Goal: Task Accomplishment & Management: Use online tool/utility

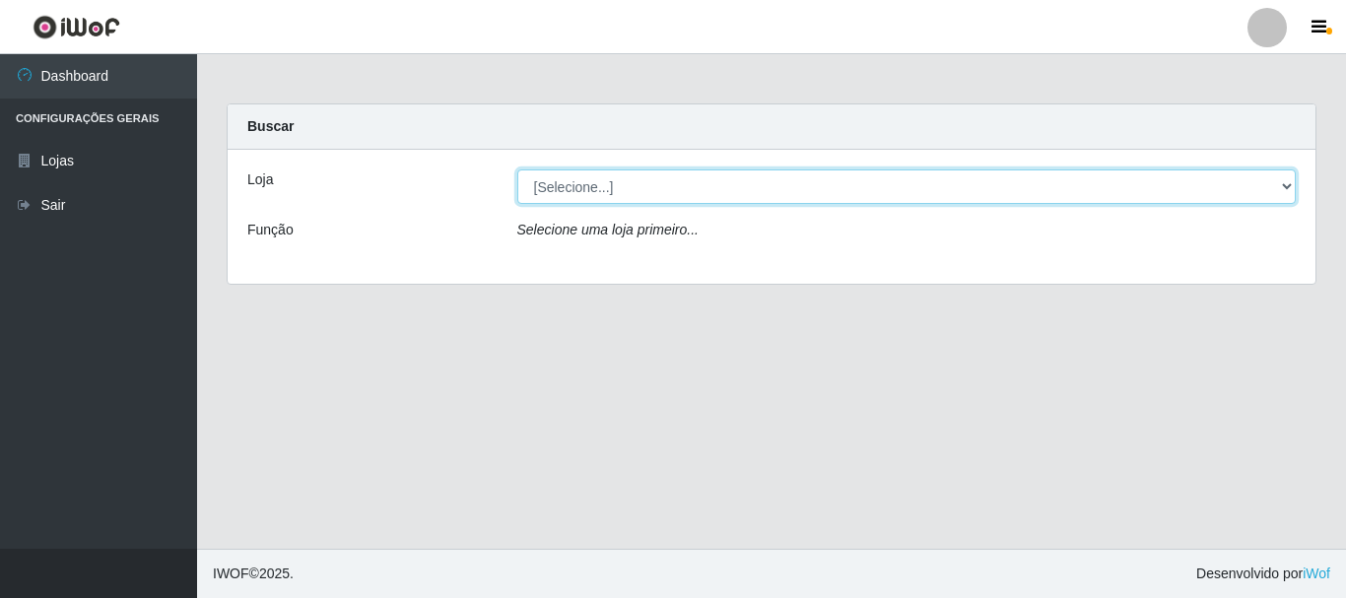
drag, startPoint x: 1288, startPoint y: 186, endPoint x: 1274, endPoint y: 201, distance: 20.9
click at [1287, 187] on select "[Selecione...] Nordestão - Alecrim" at bounding box center [907, 187] width 780 height 34
select select "453"
click at [517, 170] on select "[Selecione...] Nordestão - Alecrim" at bounding box center [907, 187] width 780 height 34
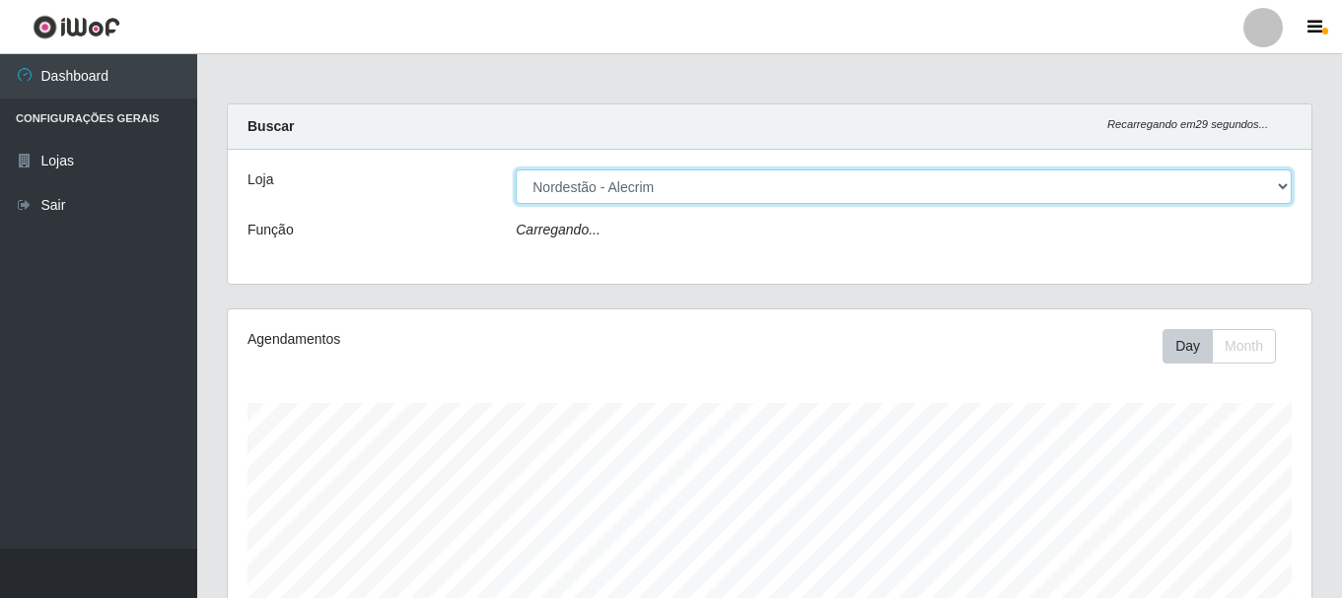
scroll to position [409, 1083]
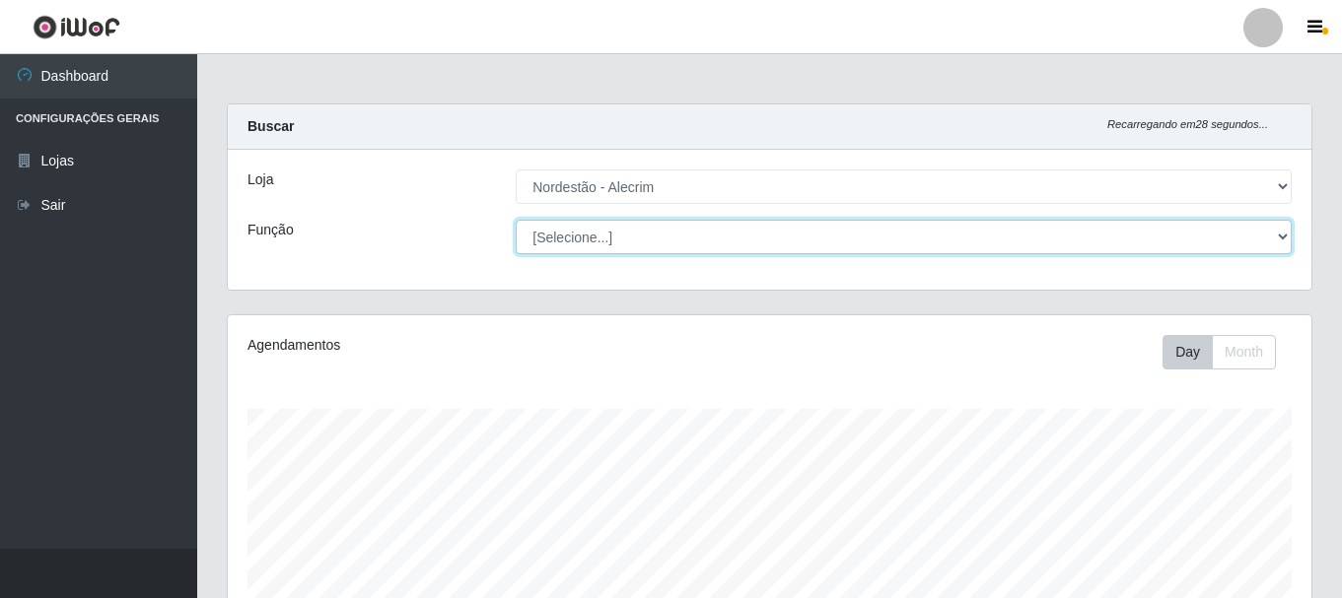
click at [1274, 242] on select "[Selecione...] Balconista + Balconista de Padaria Balconista de Padaria ++ Emba…" at bounding box center [904, 237] width 776 height 34
click at [516, 220] on select "[Selecione...] Balconista + Balconista de Padaria Balconista de Padaria ++ Emba…" at bounding box center [904, 237] width 776 height 34
click at [1269, 241] on select "[Selecione...] Balconista + Balconista de Padaria Balconista de Padaria ++ Emba…" at bounding box center [904, 237] width 776 height 34
select select "1"
click at [516, 220] on select "[Selecione...] Balconista + Balconista de Padaria Balconista de Padaria ++ Emba…" at bounding box center [904, 237] width 776 height 34
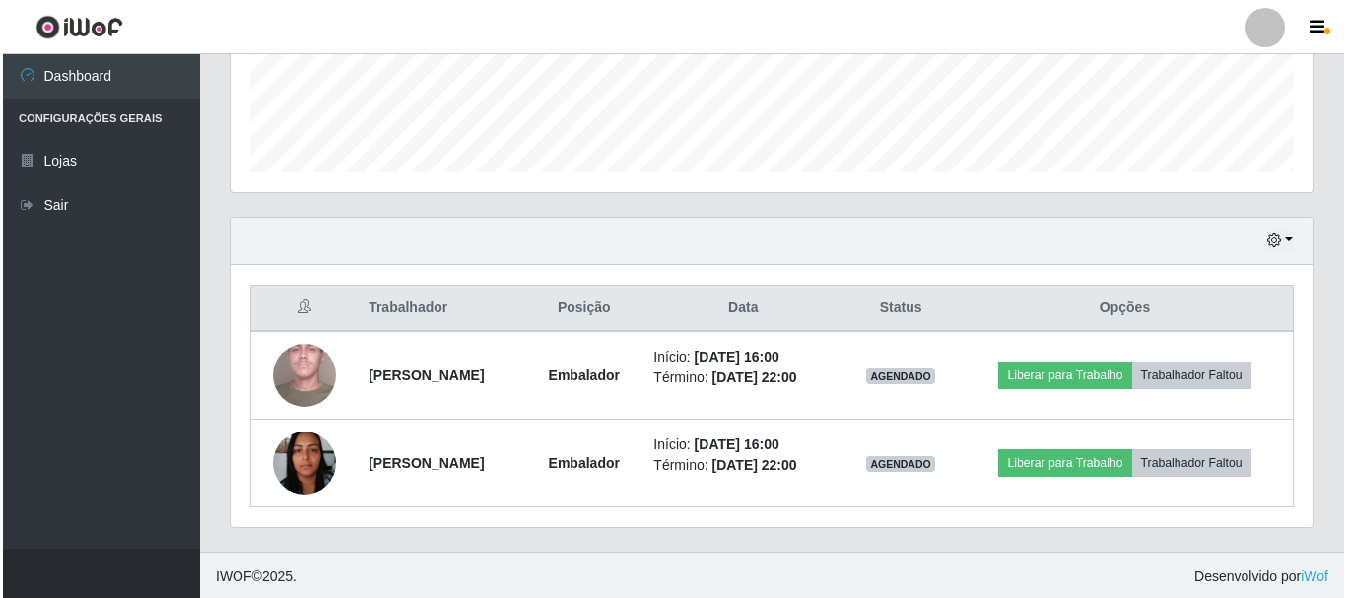
scroll to position [535, 0]
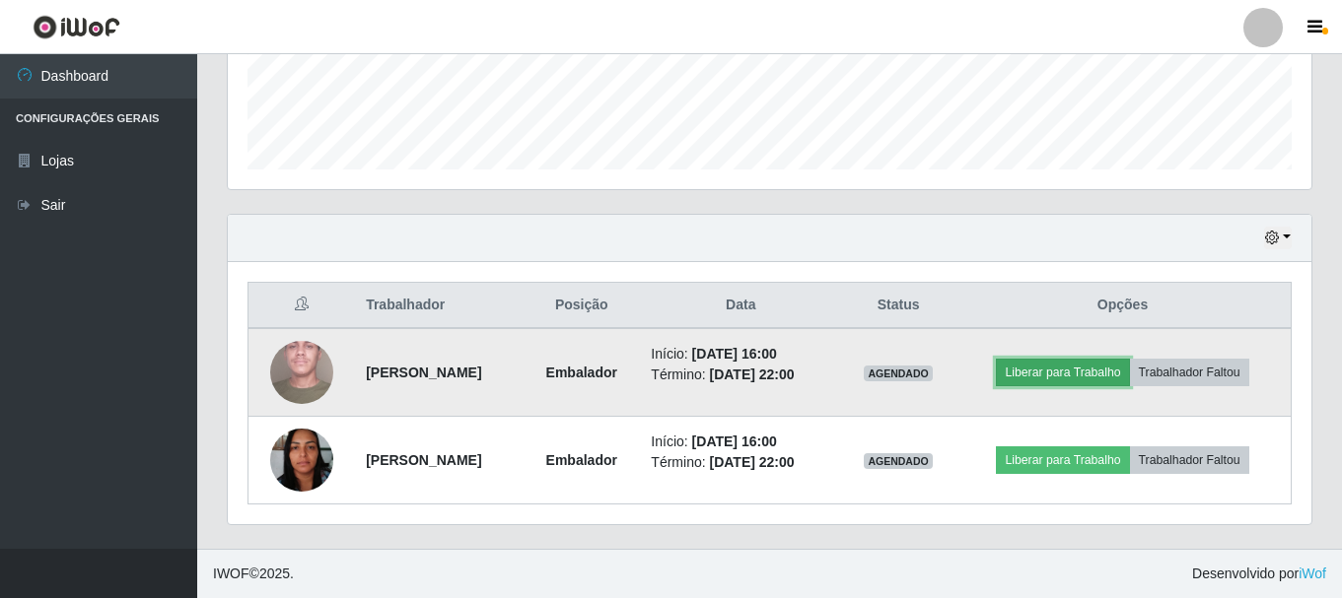
click at [1083, 379] on button "Liberar para Trabalho" at bounding box center [1062, 373] width 133 height 28
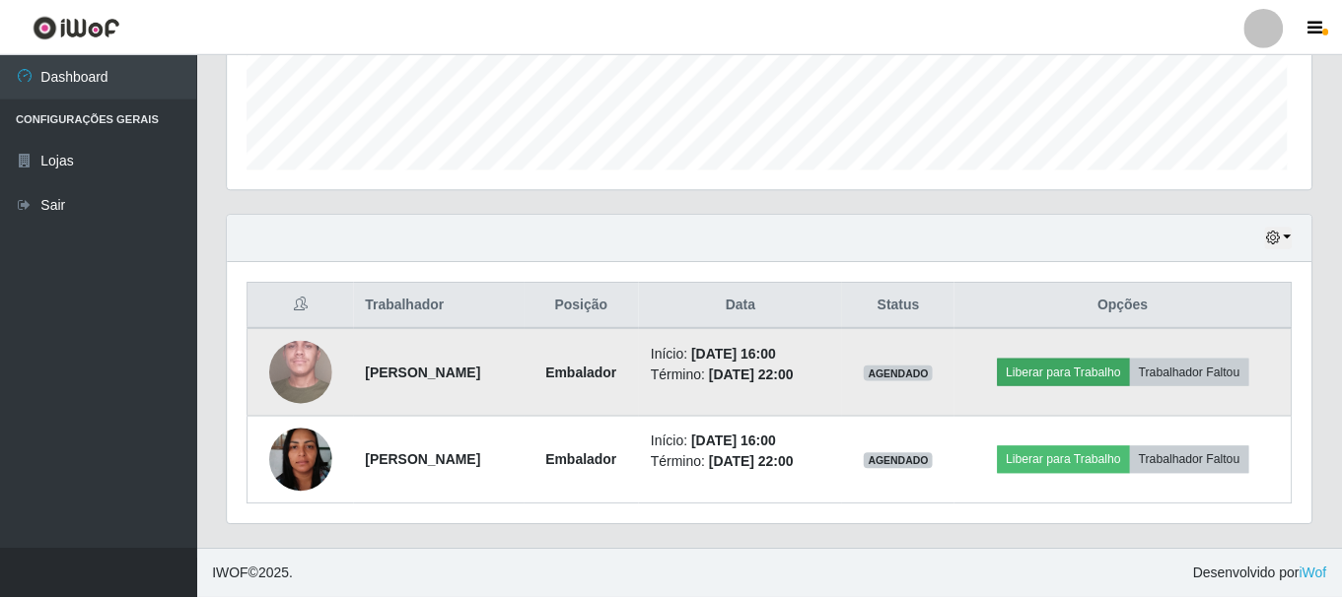
scroll to position [409, 1073]
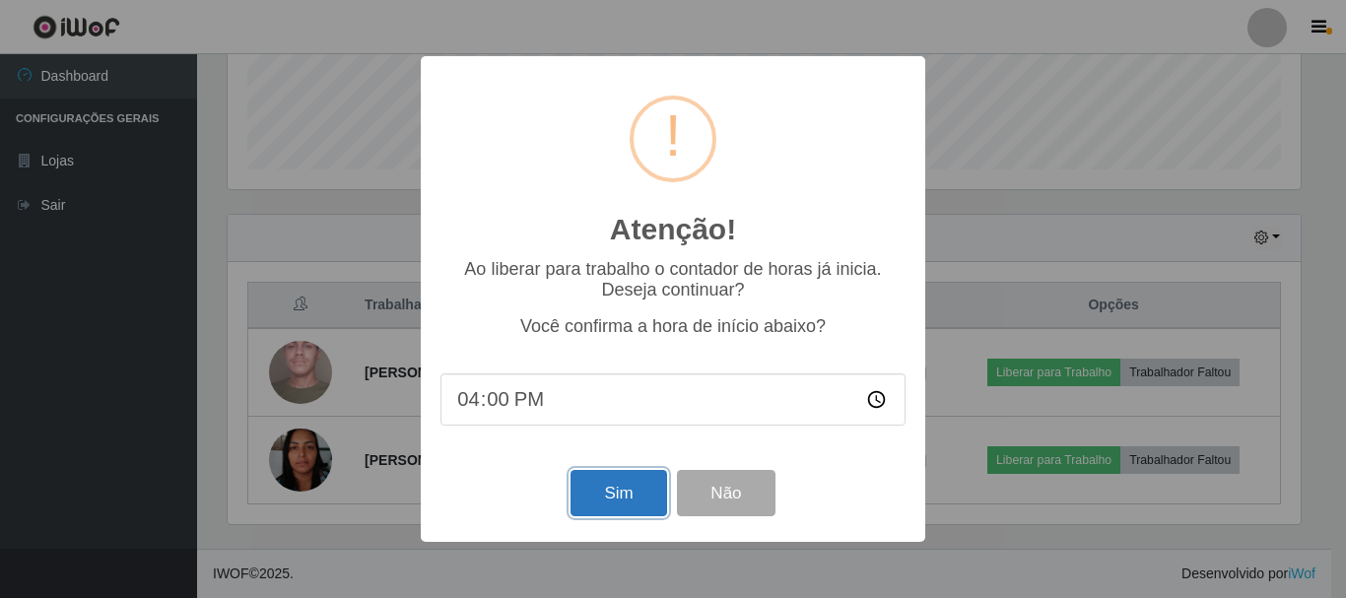
click at [630, 512] on button "Sim" at bounding box center [619, 493] width 96 height 46
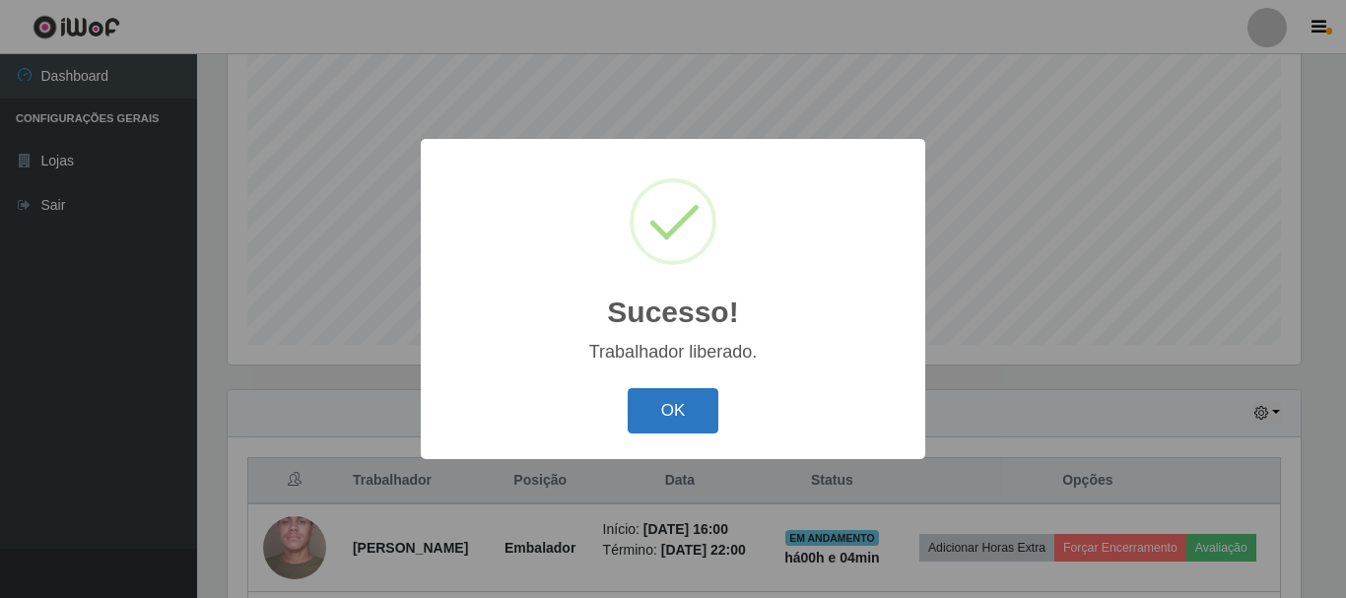
click at [706, 394] on button "OK" at bounding box center [674, 411] width 92 height 46
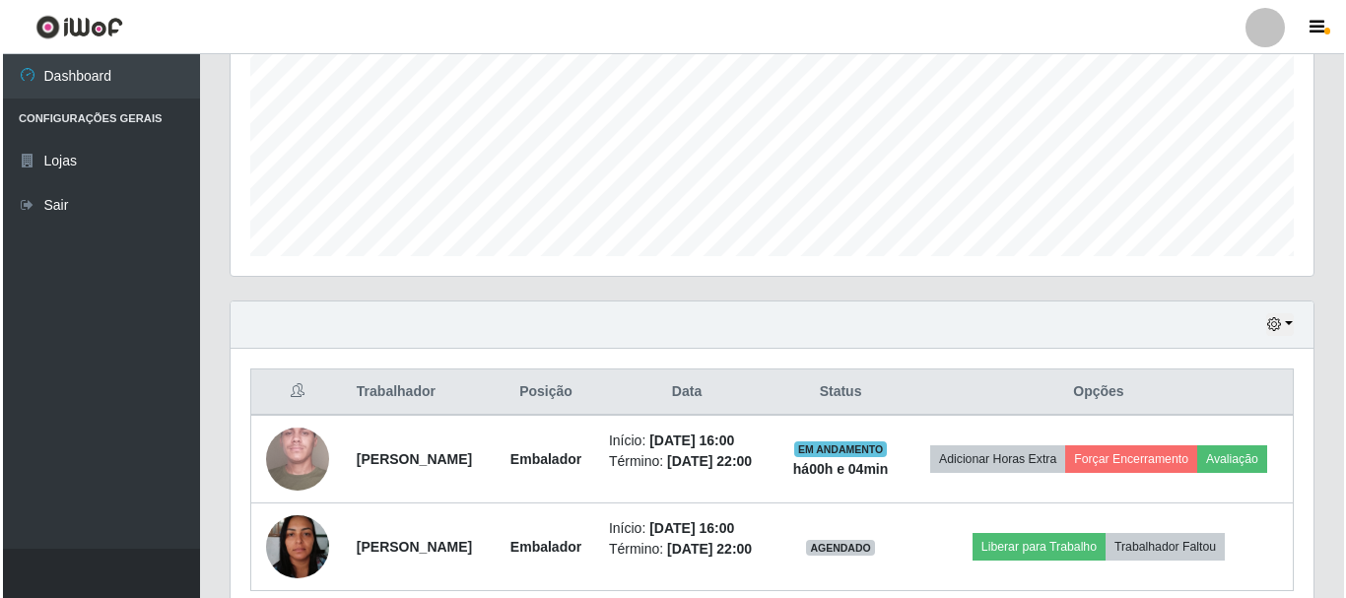
scroll to position [565, 0]
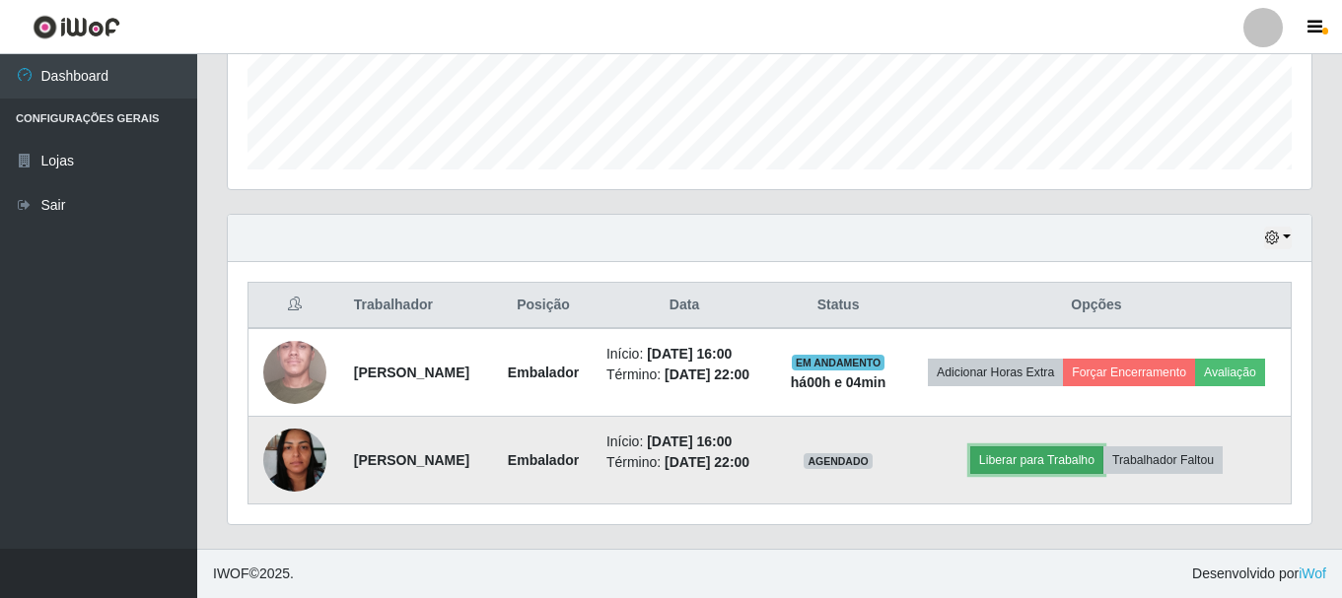
click at [1046, 450] on button "Liberar para Trabalho" at bounding box center [1036, 461] width 133 height 28
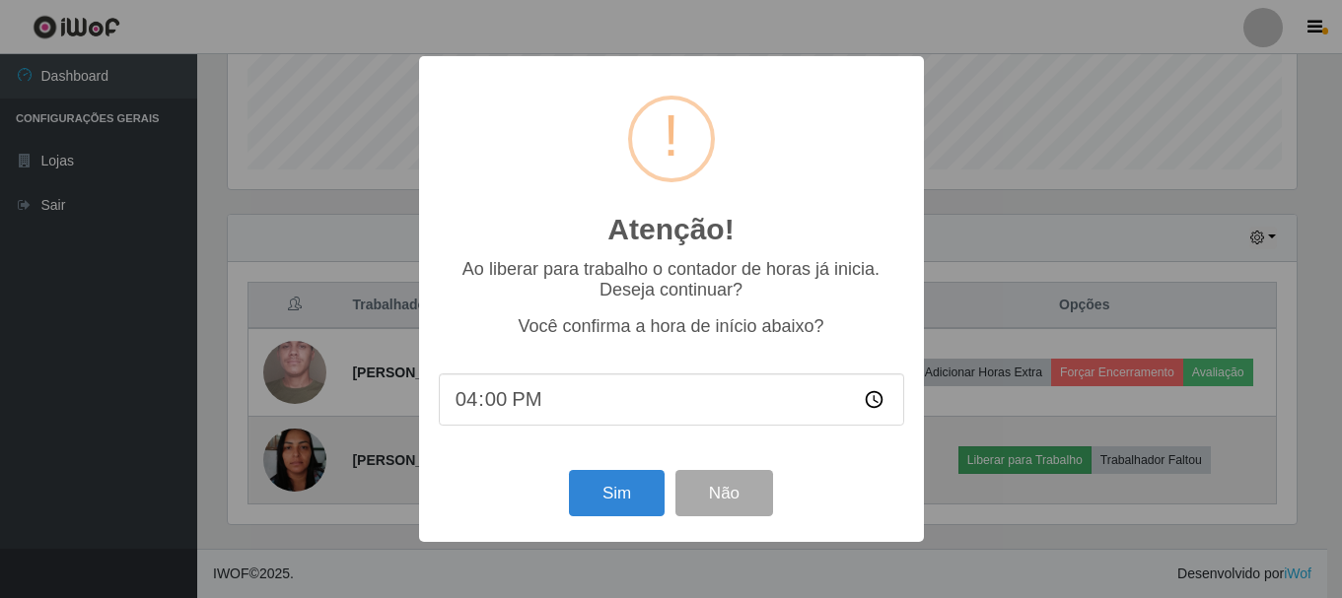
scroll to position [409, 1073]
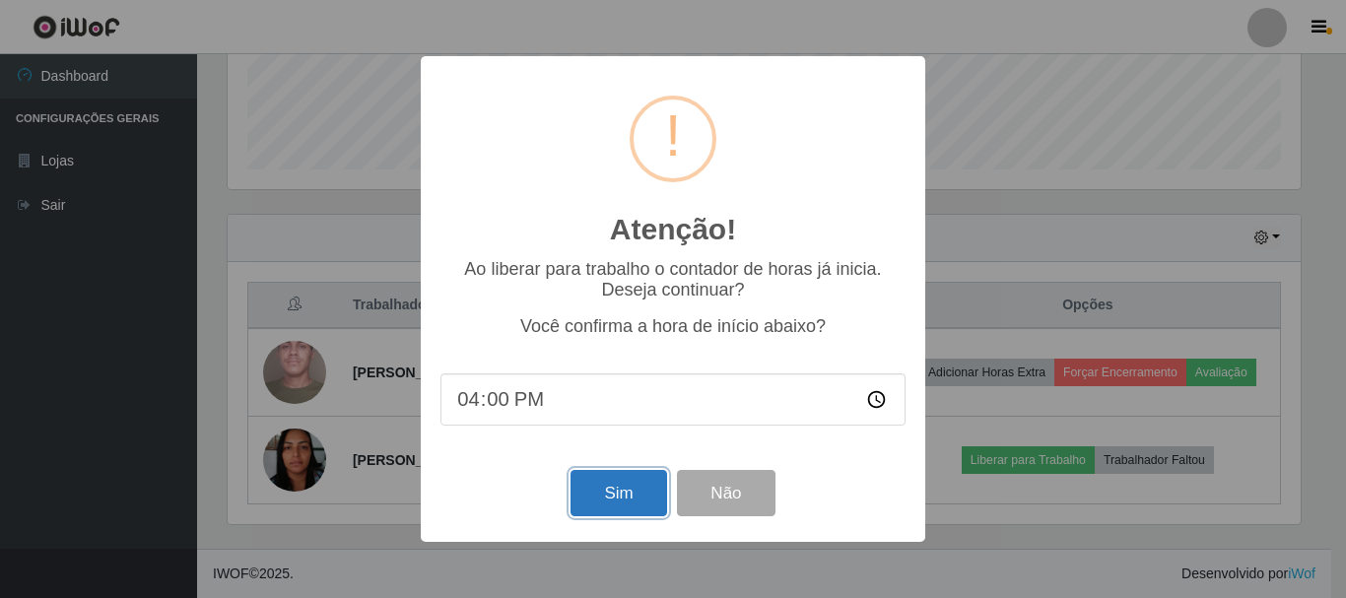
click at [630, 486] on button "Sim" at bounding box center [619, 493] width 96 height 46
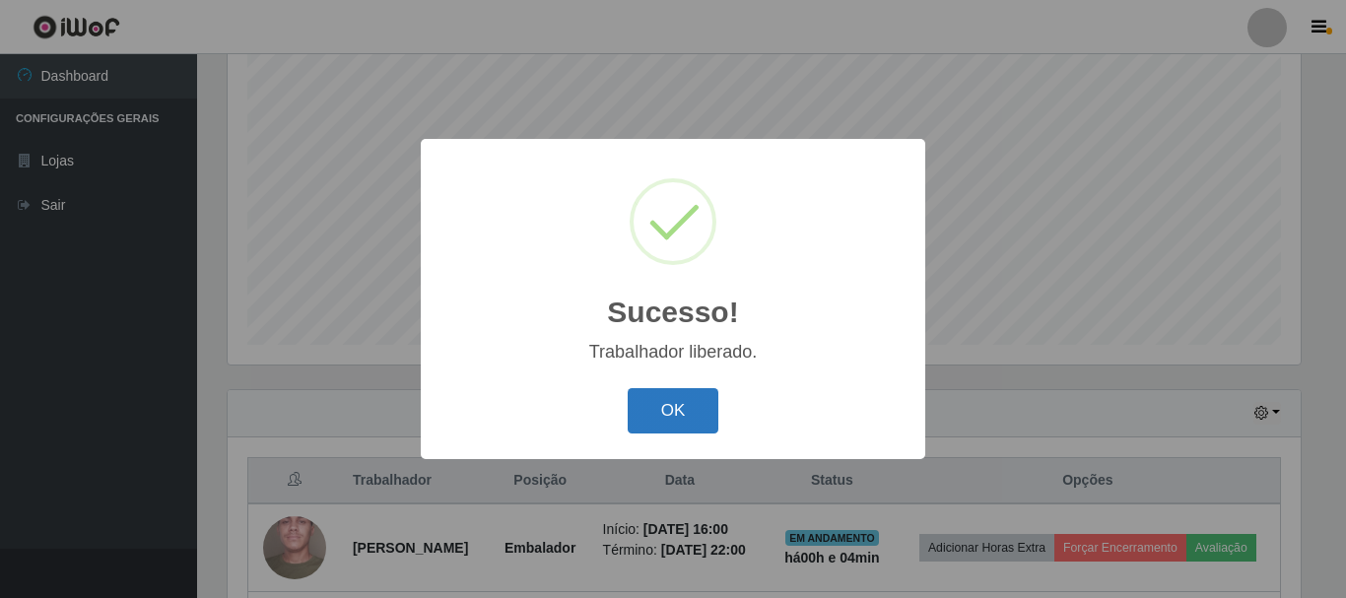
click at [716, 417] on button "OK" at bounding box center [674, 411] width 92 height 46
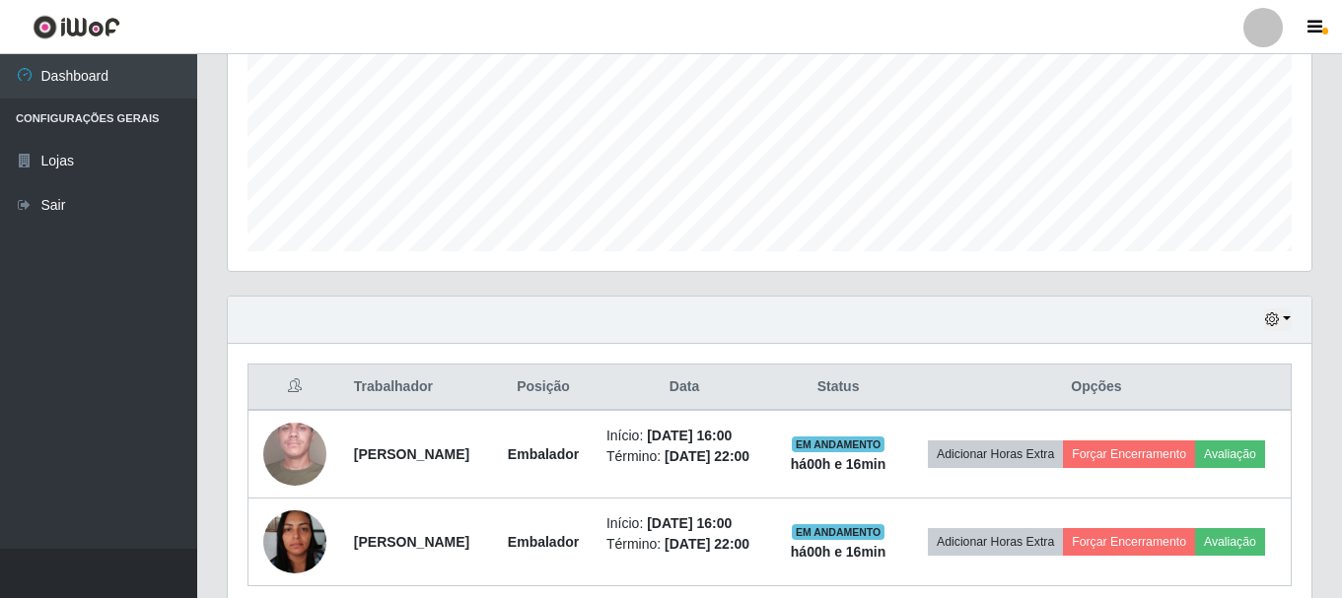
scroll to position [565, 0]
